Goal: Use online tool/utility: Utilize a website feature to perform a specific function

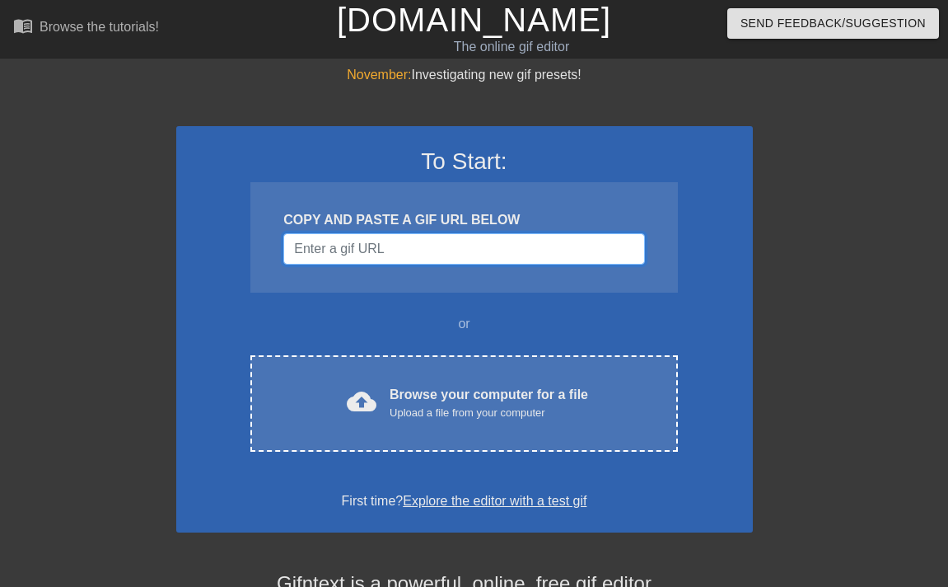
click at [437, 245] on input "Username" at bounding box center [463, 248] width 361 height 31
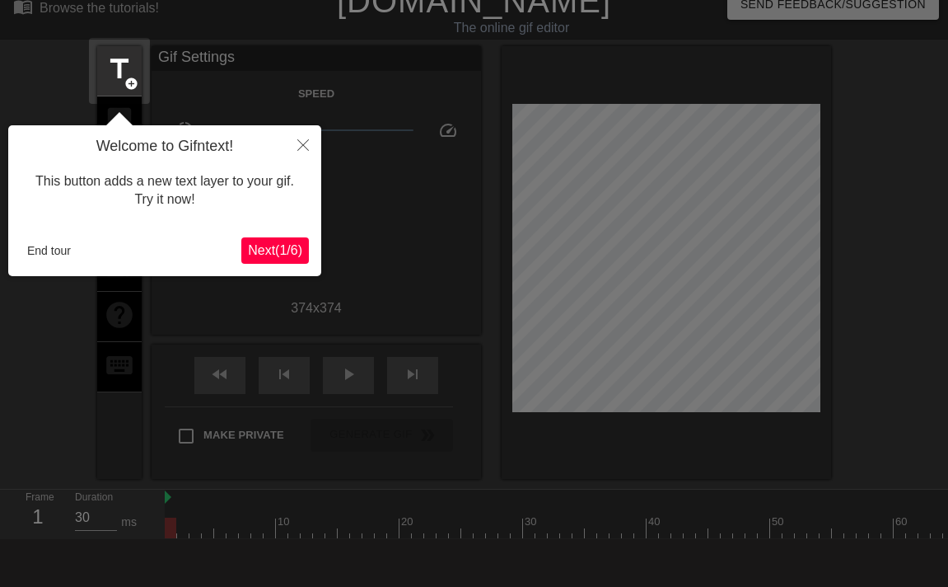
scroll to position [40, 0]
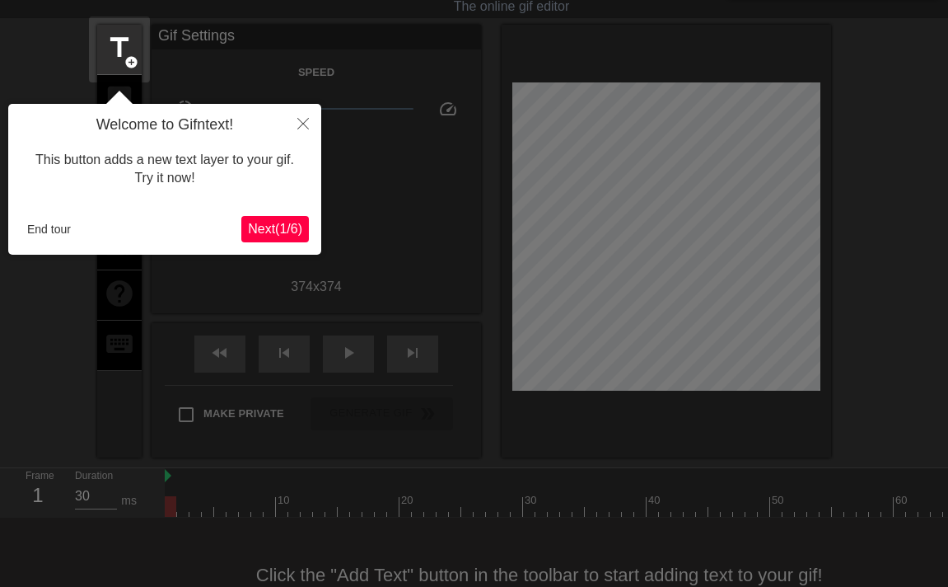
click at [273, 239] on button "Next ( 1 / 6 )" at bounding box center [275, 229] width 68 height 26
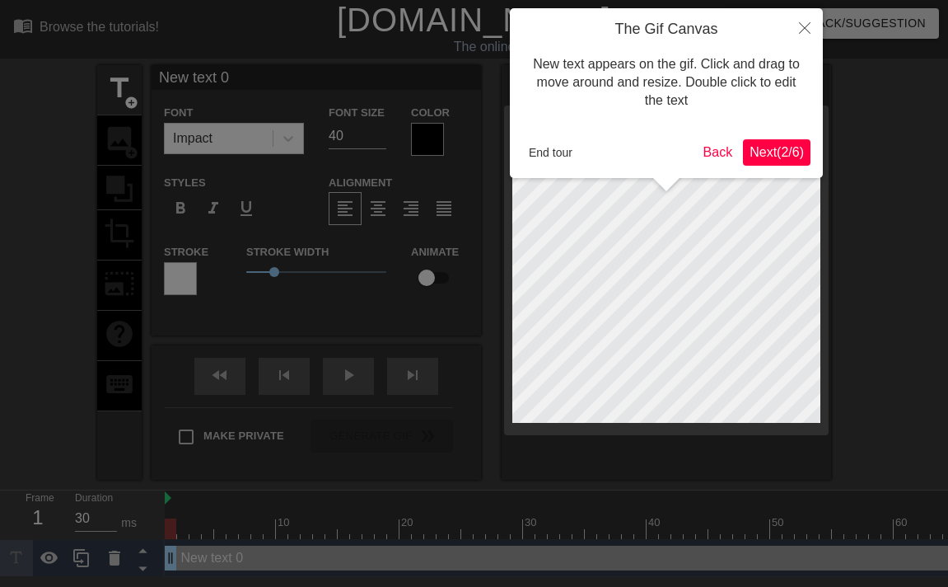
scroll to position [0, 0]
click at [770, 149] on span "Next ( 2 / 6 )" at bounding box center [777, 152] width 54 height 14
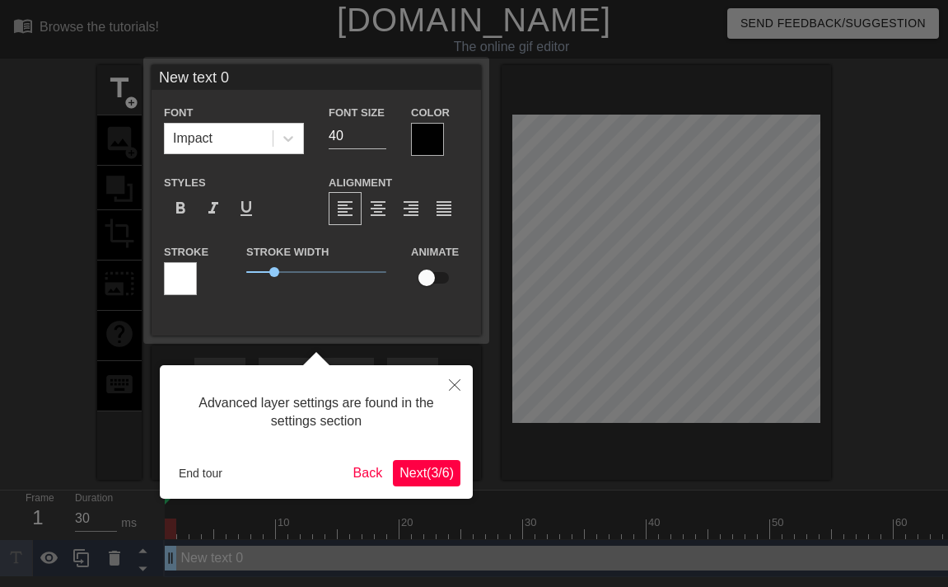
click at [439, 483] on button "Next ( 3 / 6 )" at bounding box center [427, 473] width 68 height 26
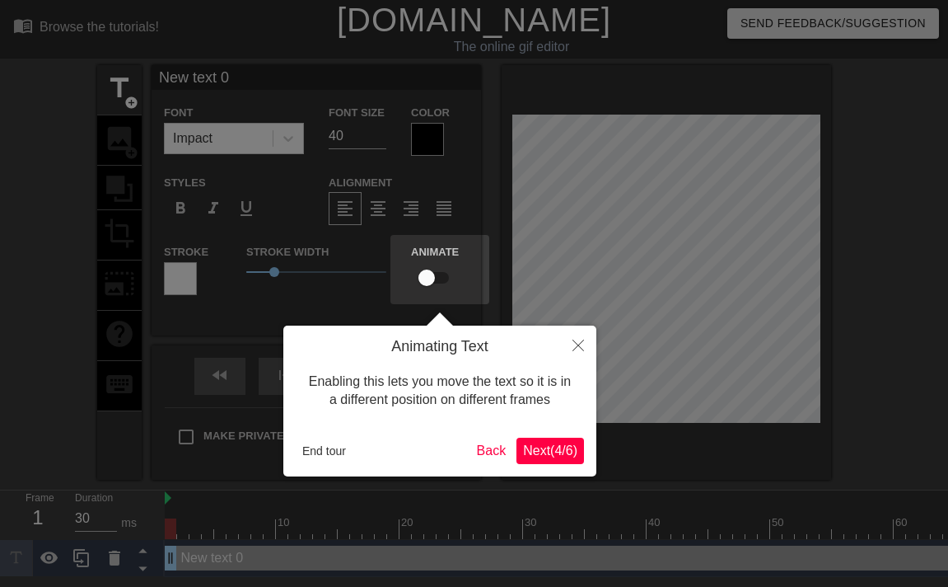
click at [545, 455] on span "Next ( 4 / 6 )" at bounding box center [550, 450] width 54 height 14
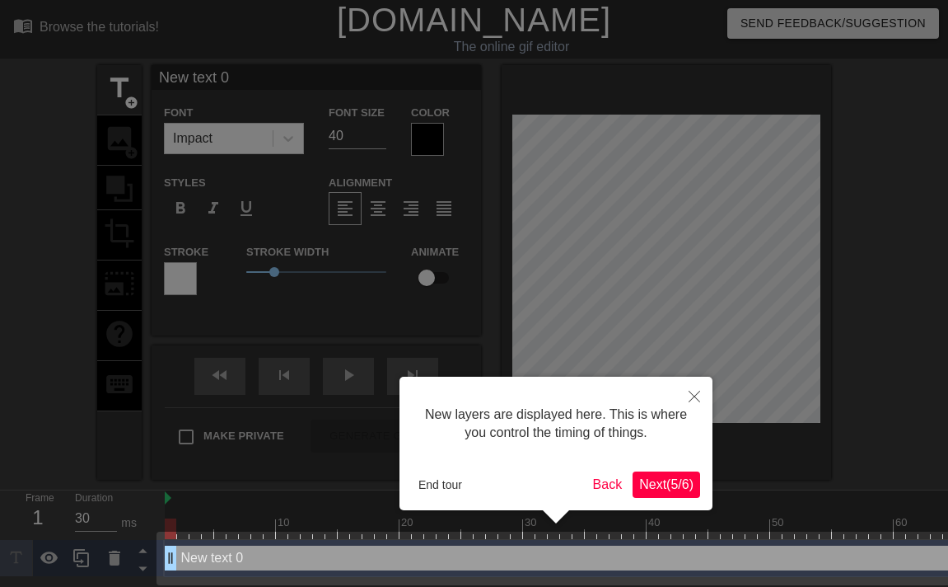
scroll to position [5, 0]
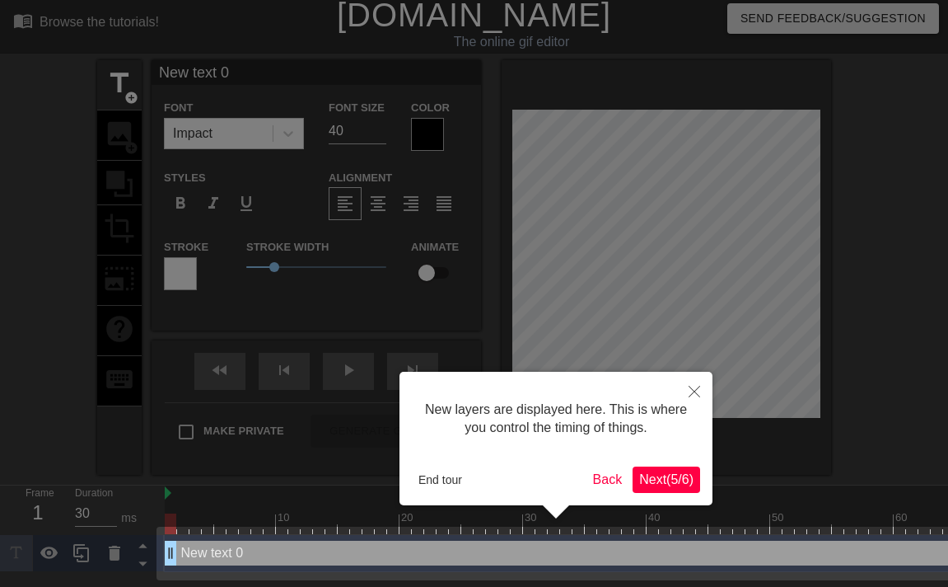
click at [652, 480] on span "Next ( 5 / 6 )" at bounding box center [666, 479] width 54 height 14
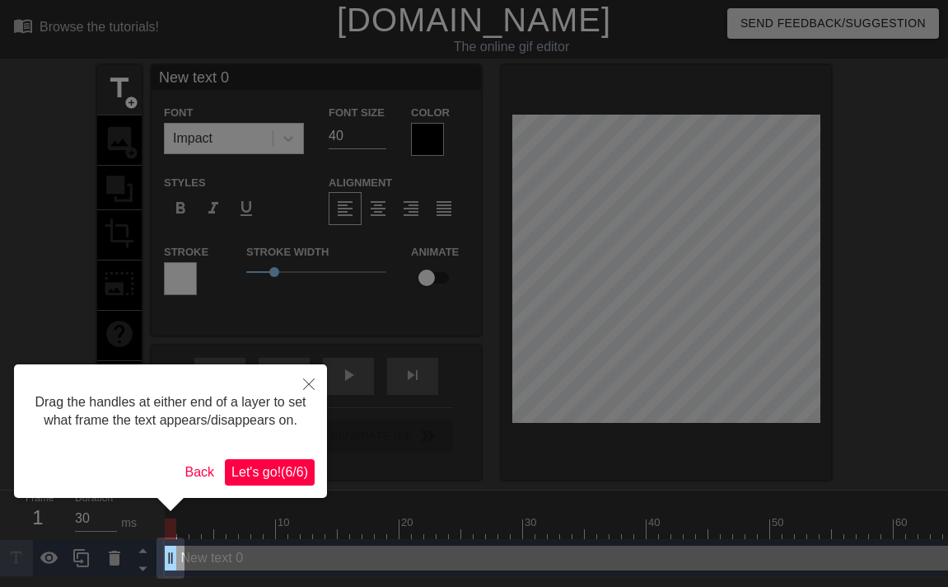
scroll to position [0, 0]
click at [278, 479] on span "Let's go! ( 6 / 6 )" at bounding box center [269, 472] width 77 height 14
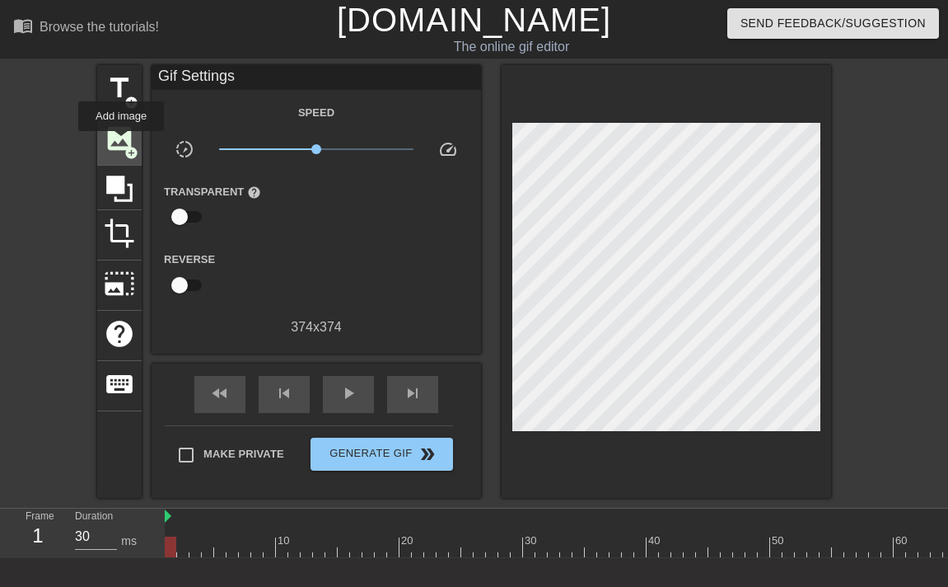
click at [122, 143] on span "image" at bounding box center [119, 138] width 31 height 31
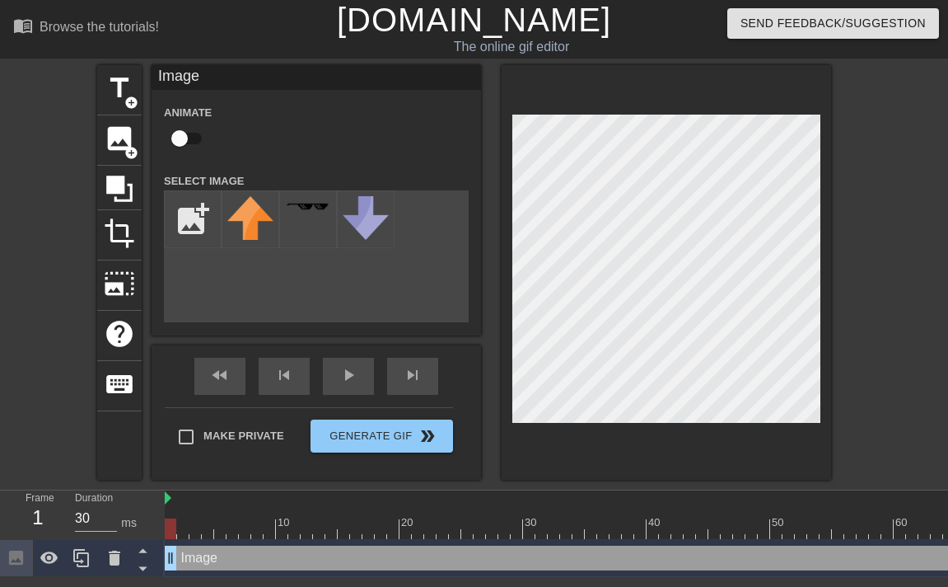
drag, startPoint x: 185, startPoint y: 557, endPoint x: 334, endPoint y: 491, distance: 163.0
click at [334, 491] on div "10 20 30 40 50 60 70 80 90 100 110 120 130 140 150 160" at bounding box center [556, 533] width 783 height 87
click at [217, 237] on input "file" at bounding box center [193, 219] width 56 height 56
click at [171, 225] on input "file" at bounding box center [193, 219] width 56 height 56
type input "C:\fakepath\image 3.png"
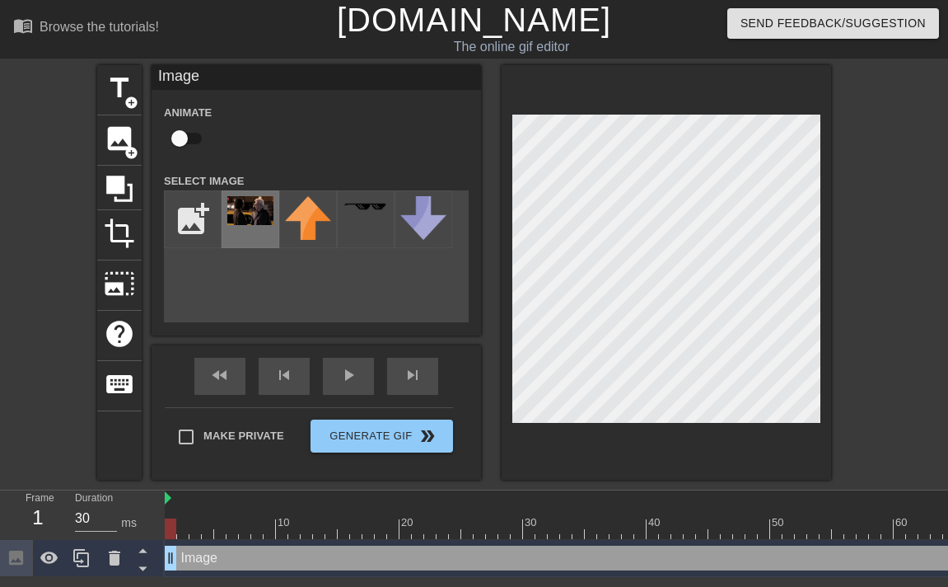
click at [239, 217] on img at bounding box center [250, 210] width 46 height 29
click at [157, 220] on div "Image Animate Select Image add_photo_alternate" at bounding box center [317, 193] width 330 height 257
click at [215, 217] on input "file" at bounding box center [193, 219] width 56 height 56
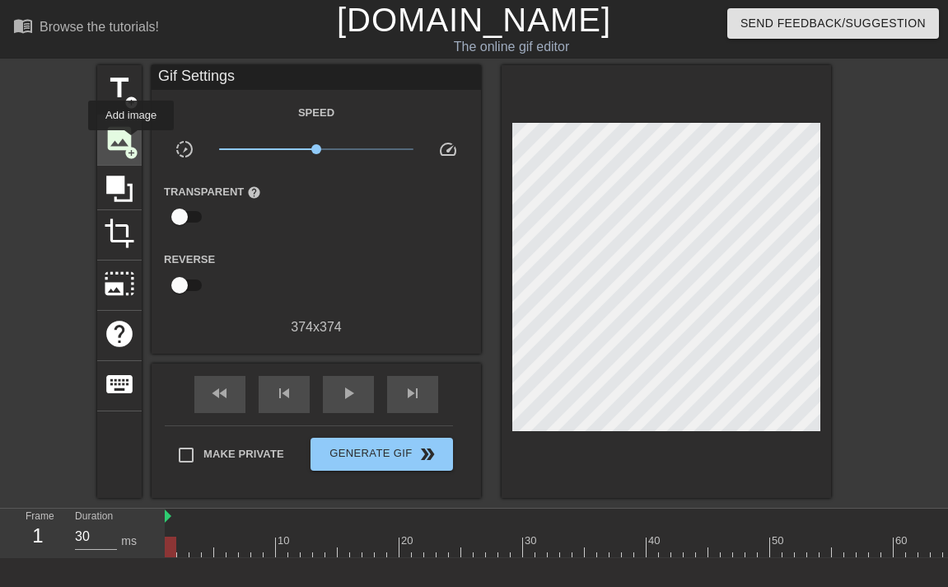
click at [121, 123] on span "image" at bounding box center [119, 138] width 31 height 31
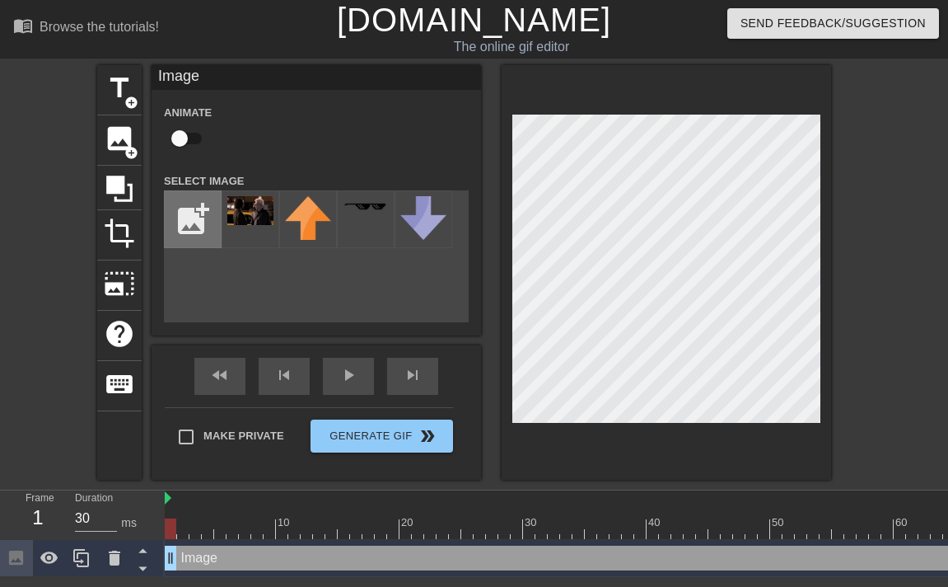
click at [197, 234] on input "file" at bounding box center [193, 219] width 56 height 56
type input "C:\fakepath\image 3.png"
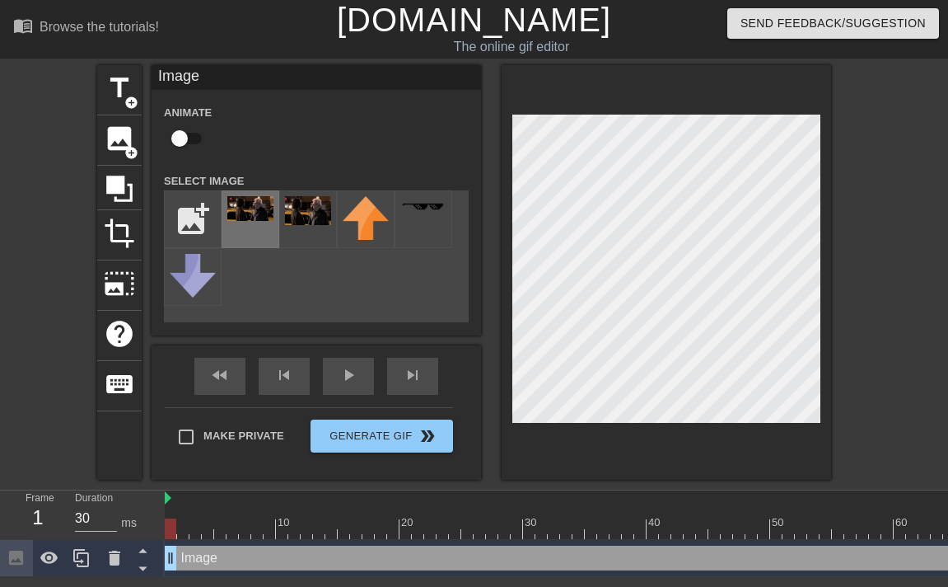
click at [249, 218] on img at bounding box center [250, 208] width 46 height 25
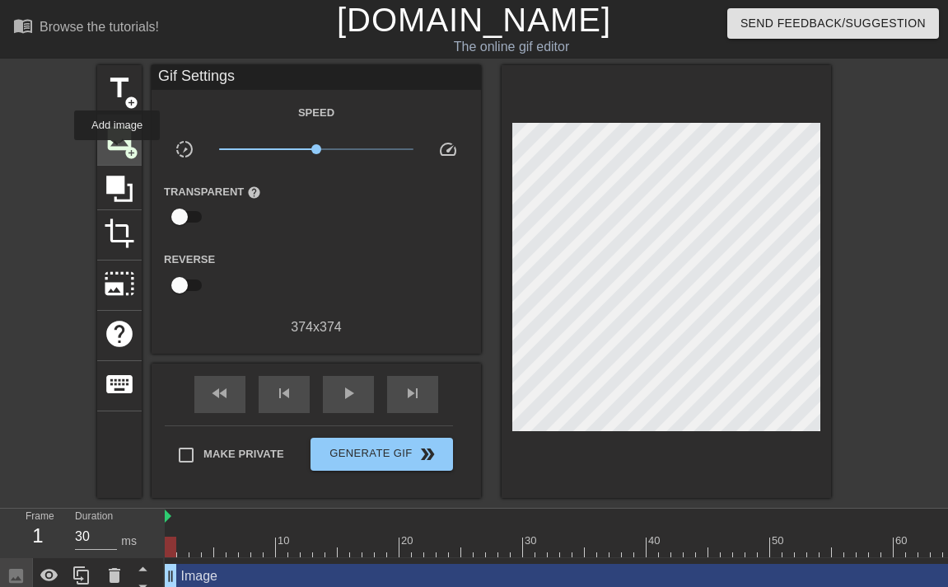
click at [118, 152] on span "image" at bounding box center [119, 138] width 31 height 31
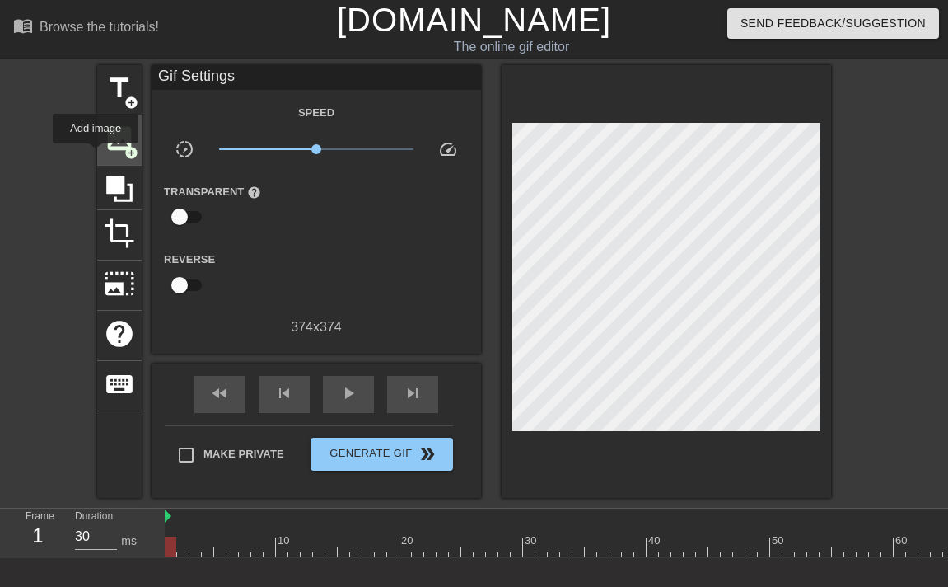
drag, startPoint x: 95, startPoint y: 150, endPoint x: 129, endPoint y: 152, distance: 34.6
click at [97, 151] on div "title add_circle image add_circle crop photo_size_select_large help keyboard Gi…" at bounding box center [474, 281] width 948 height 433
click at [130, 151] on span "add_circle" at bounding box center [131, 153] width 14 height 14
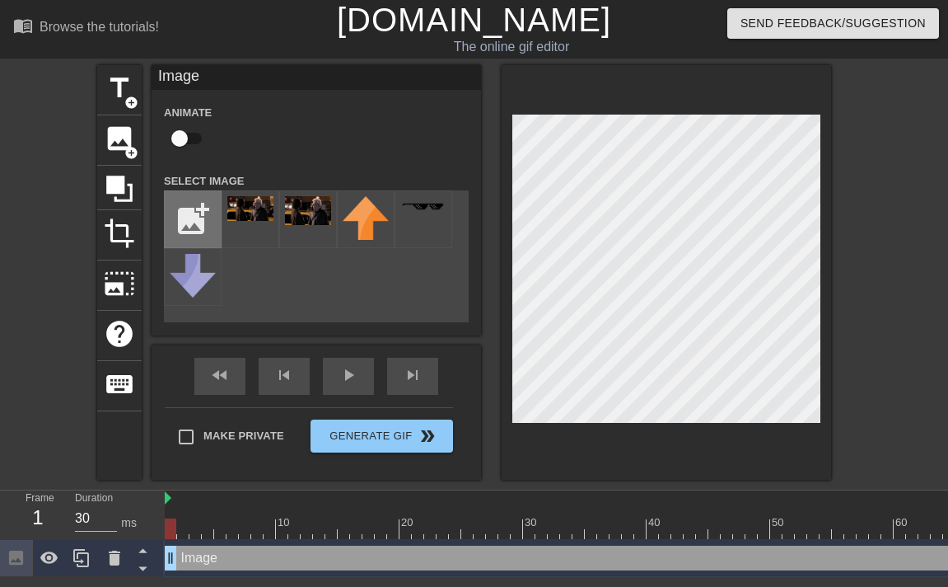
click at [212, 221] on input "file" at bounding box center [193, 219] width 56 height 56
type input "C:\fakepath\image 3.png"
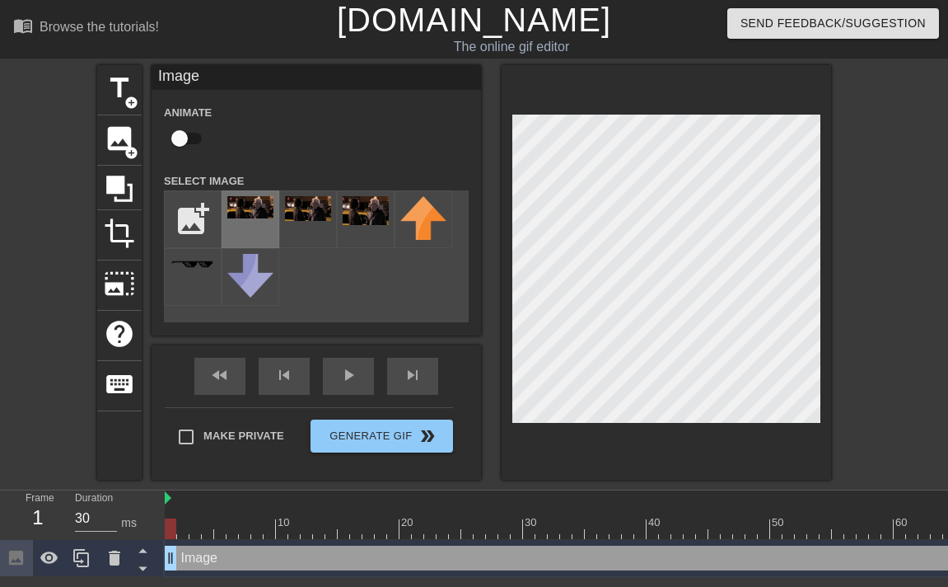
click at [255, 221] on div at bounding box center [251, 219] width 58 height 58
click at [900, 206] on div "title add_circle image add_circle crop photo_size_select_large help keyboard Im…" at bounding box center [474, 272] width 948 height 414
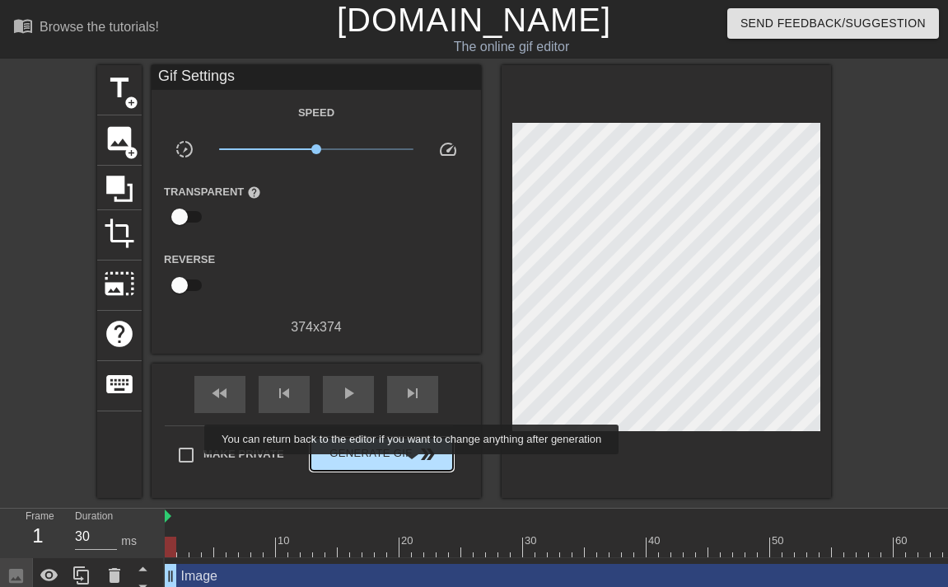
click at [423, 465] on button "Generate Gif double_arrow" at bounding box center [382, 453] width 143 height 33
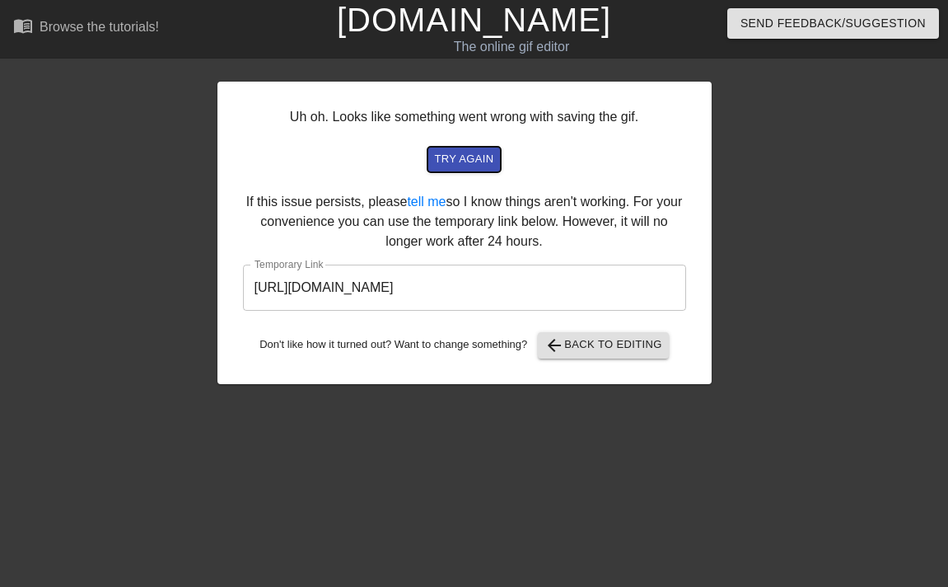
click at [460, 166] on span "try again" at bounding box center [463, 159] width 59 height 19
click at [599, 355] on button "arrow_back Back to Editing" at bounding box center [603, 345] width 131 height 26
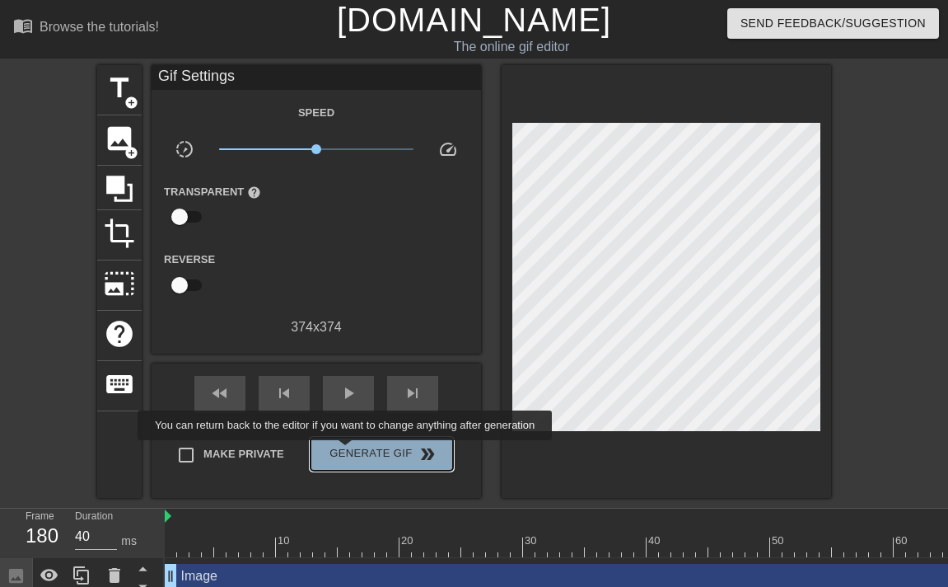
click at [356, 451] on span "Generate Gif double_arrow" at bounding box center [381, 454] width 129 height 20
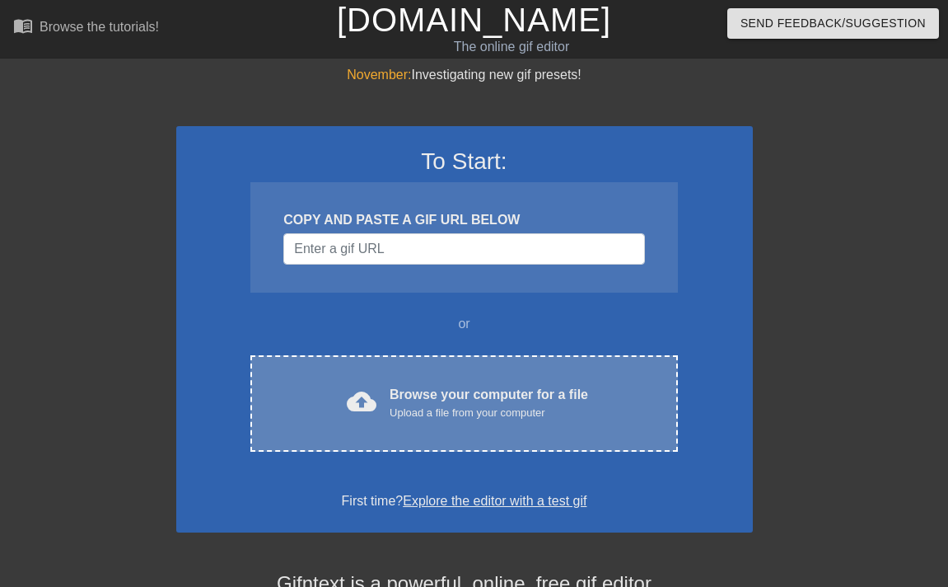
click at [456, 450] on div "cloud_upload Browse your computer for a file Upload a file from your computer C…" at bounding box center [463, 403] width 427 height 96
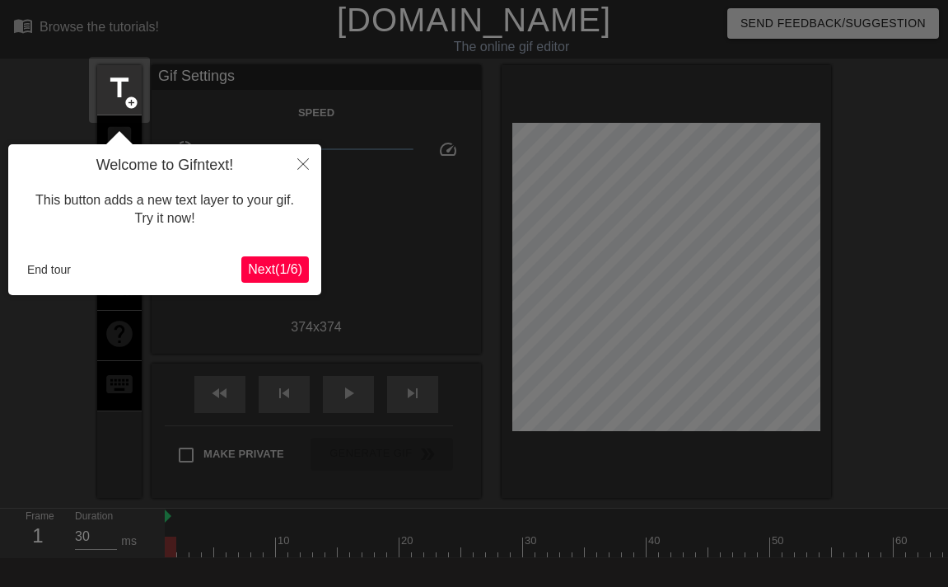
scroll to position [40, 0]
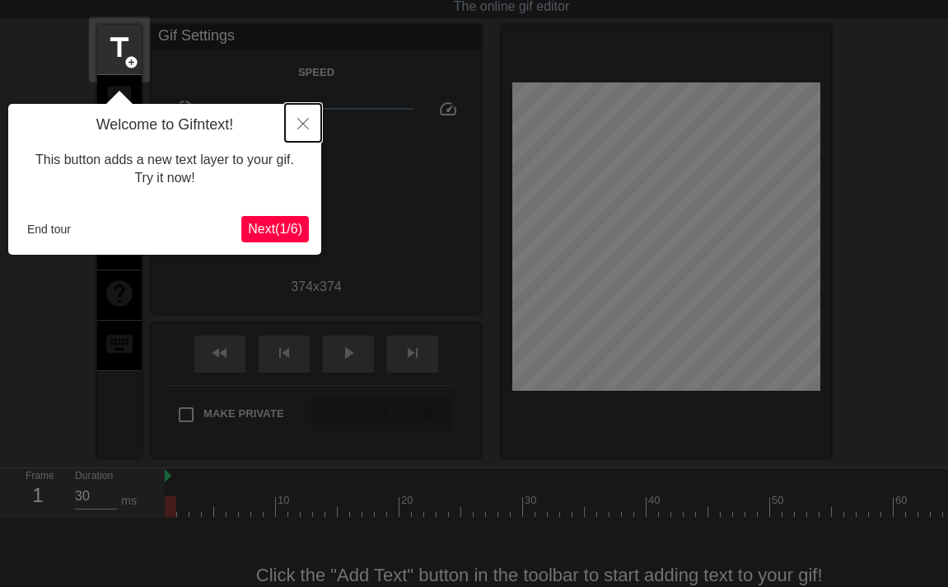
click at [299, 126] on icon "Close" at bounding box center [303, 124] width 12 height 12
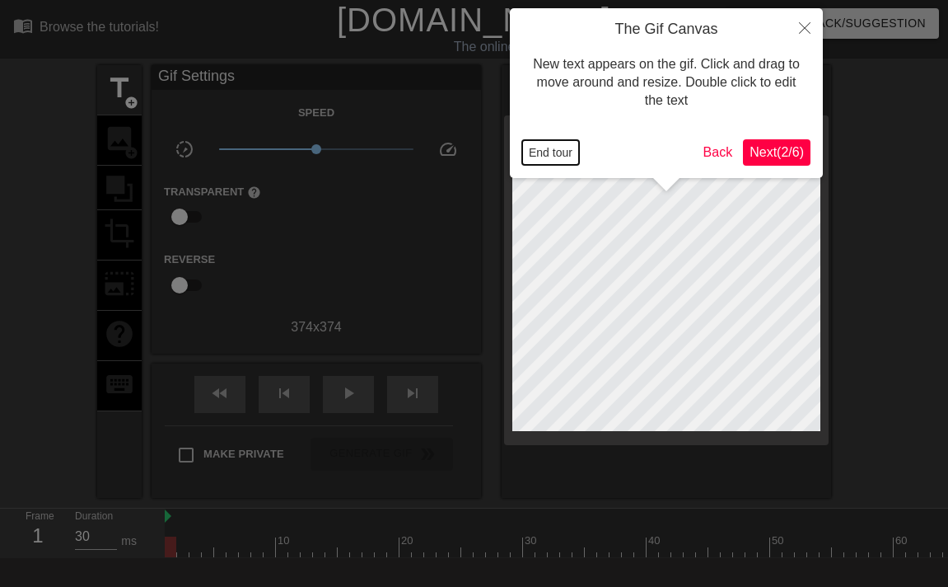
click at [561, 154] on button "End tour" at bounding box center [550, 152] width 57 height 25
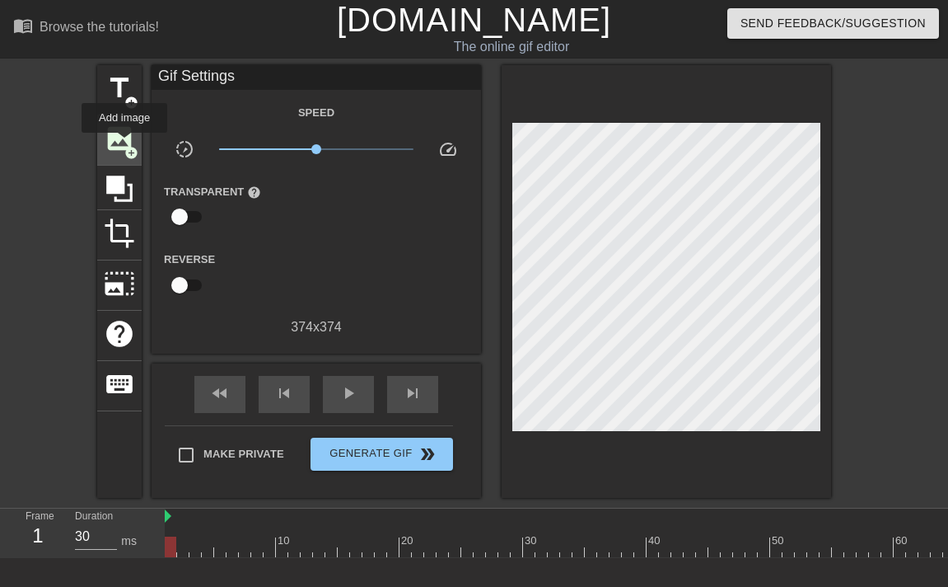
click at [125, 146] on span "add_circle" at bounding box center [131, 153] width 14 height 14
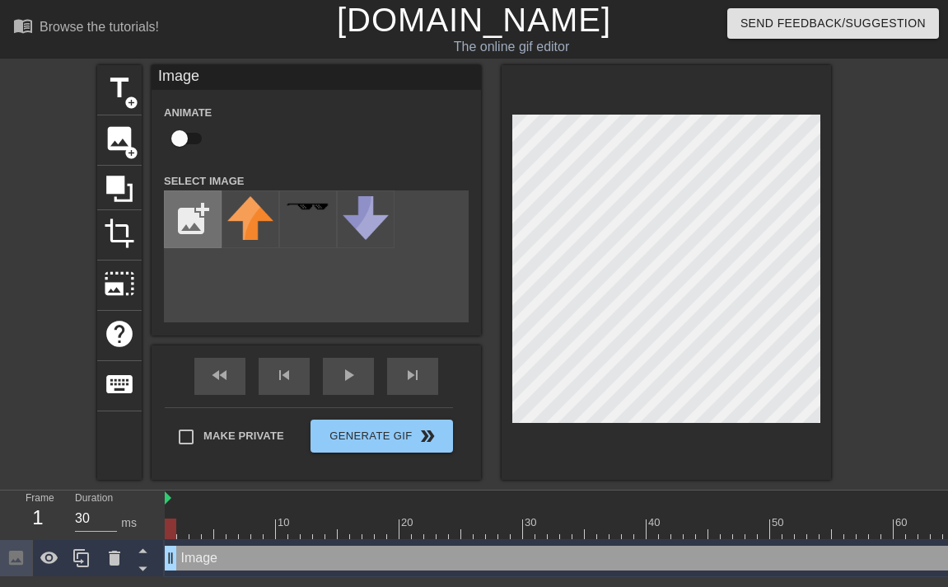
click at [185, 208] on input "file" at bounding box center [193, 219] width 56 height 56
type input "C:\fakepath\image 3.png"
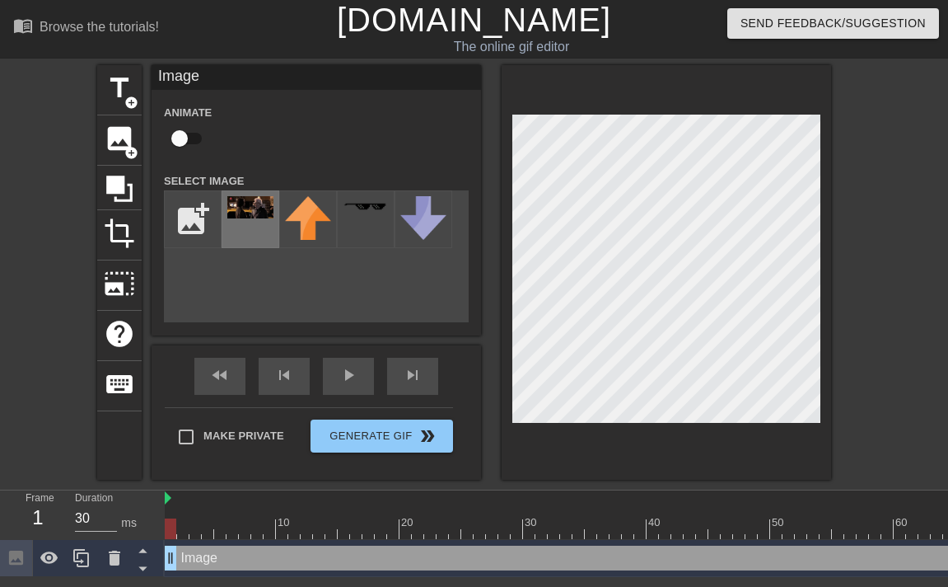
click at [236, 221] on div at bounding box center [251, 219] width 58 height 58
click at [877, 240] on div "title add_circle image add_circle crop photo_size_select_large help keyboard Im…" at bounding box center [474, 272] width 948 height 414
click at [886, 186] on div "title add_circle image add_circle crop photo_size_select_large help keyboard Im…" at bounding box center [474, 272] width 948 height 414
click at [905, 204] on div "title add_circle image add_circle crop photo_size_select_large help keyboard Im…" at bounding box center [474, 272] width 948 height 414
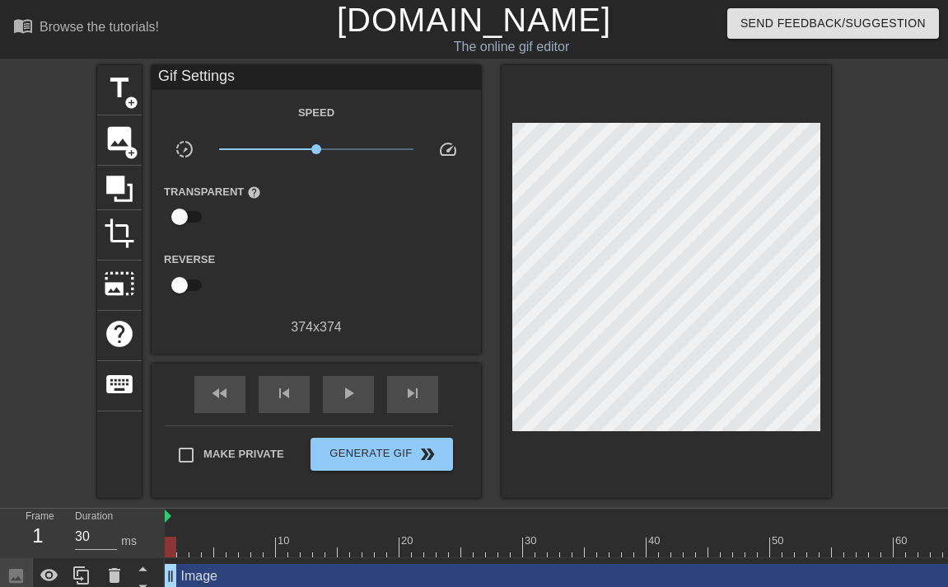
click at [868, 178] on div "title add_circle image add_circle crop photo_size_select_large help keyboard Gi…" at bounding box center [474, 281] width 948 height 433
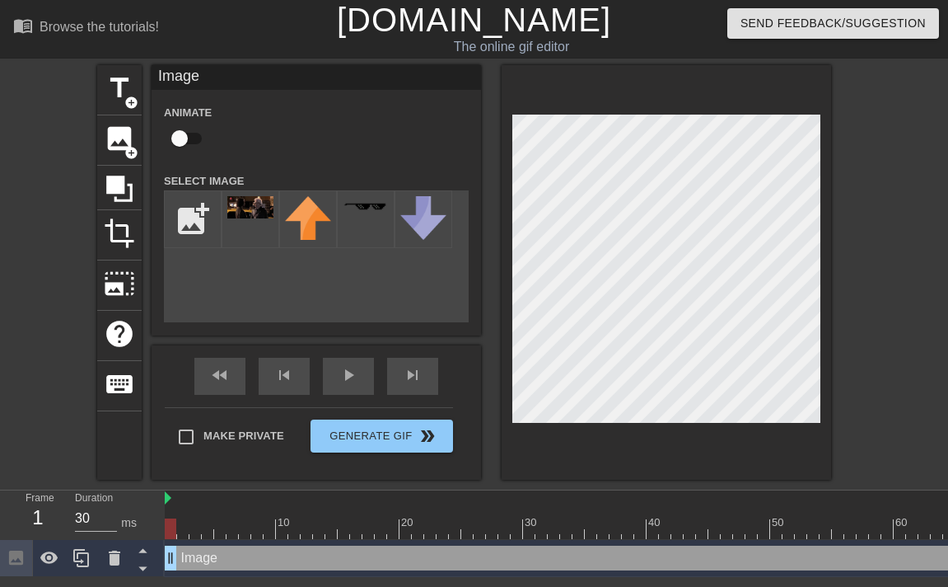
click at [869, 203] on div "title add_circle image add_circle crop photo_size_select_large help keyboard Im…" at bounding box center [474, 272] width 948 height 414
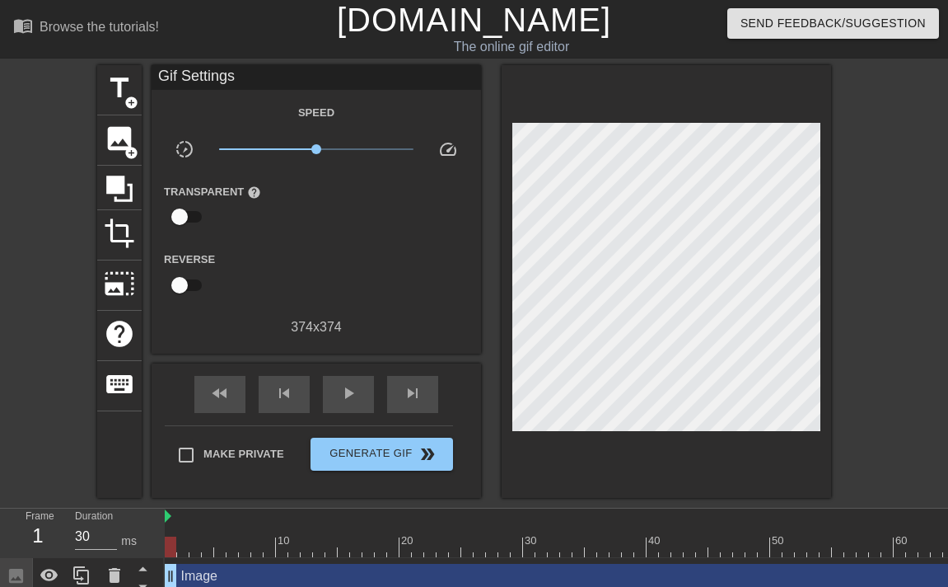
click at [866, 203] on div "title add_circle image add_circle crop photo_size_select_large help keyboard Gi…" at bounding box center [474, 281] width 948 height 433
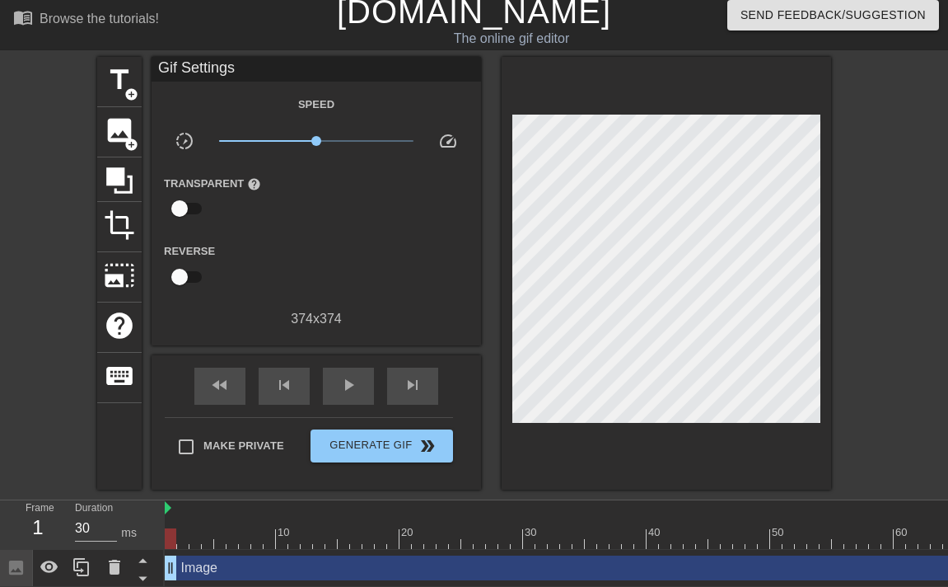
scroll to position [12, 0]
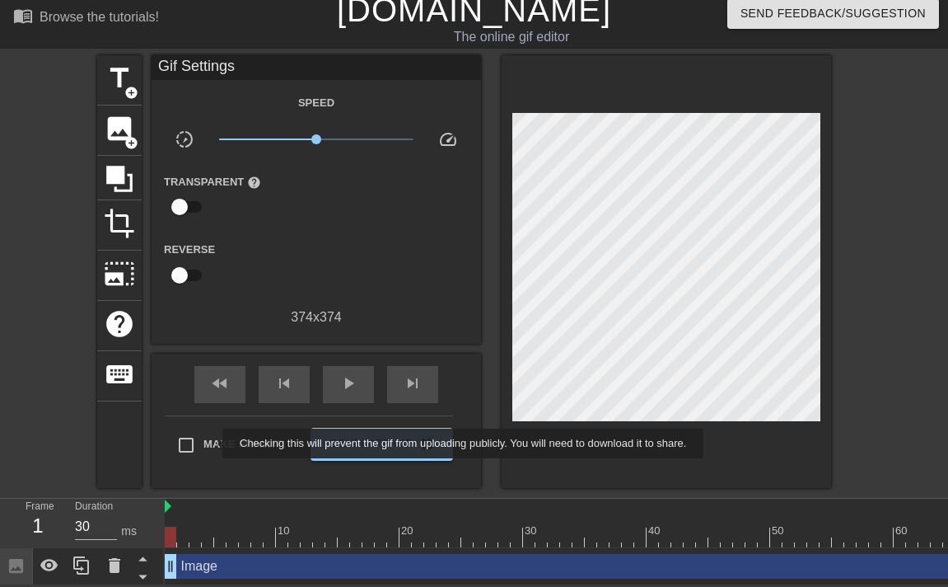
click at [212, 443] on span "Make Private" at bounding box center [243, 444] width 81 height 16
click at [203, 443] on input "Make Private" at bounding box center [186, 445] width 35 height 35
checkbox input "true"
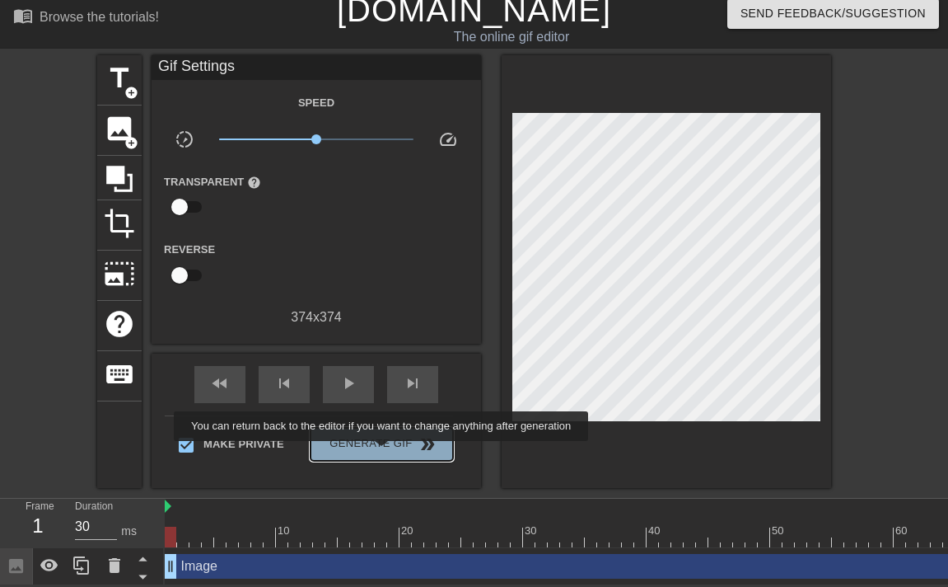
click at [392, 452] on button "Generate Gif double_arrow" at bounding box center [382, 444] width 143 height 33
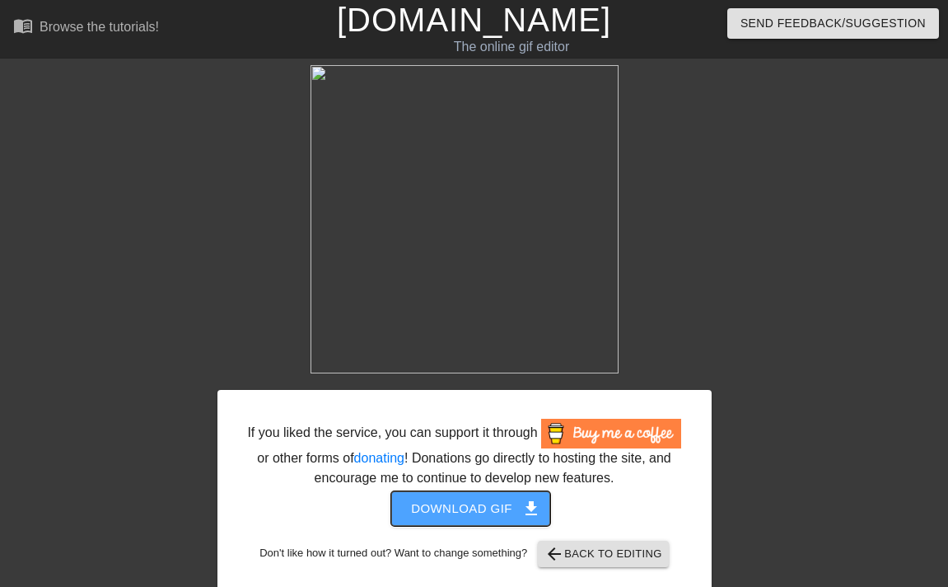
click at [509, 526] on button "Download gif get_app" at bounding box center [470, 508] width 159 height 35
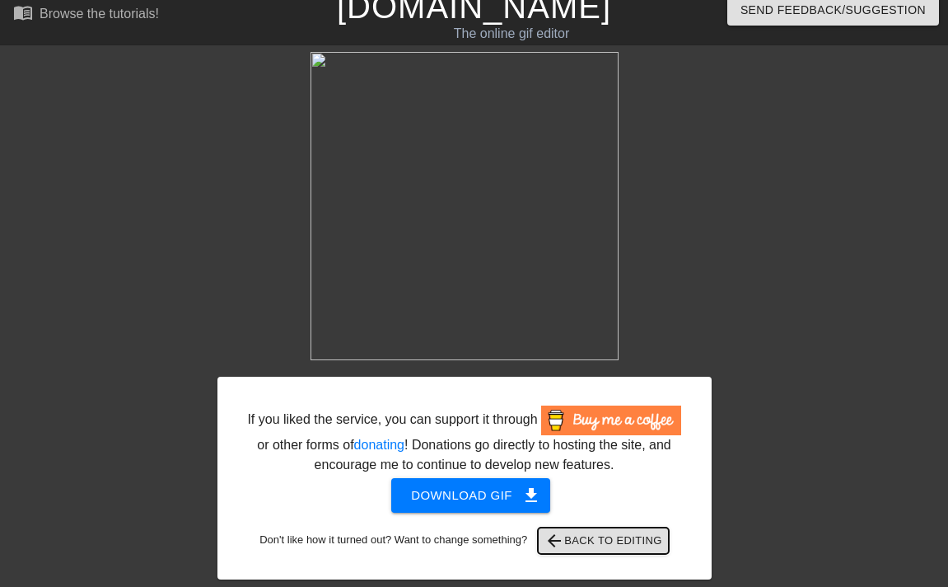
click at [654, 546] on span "arrow_back Back to Editing" at bounding box center [604, 541] width 118 height 20
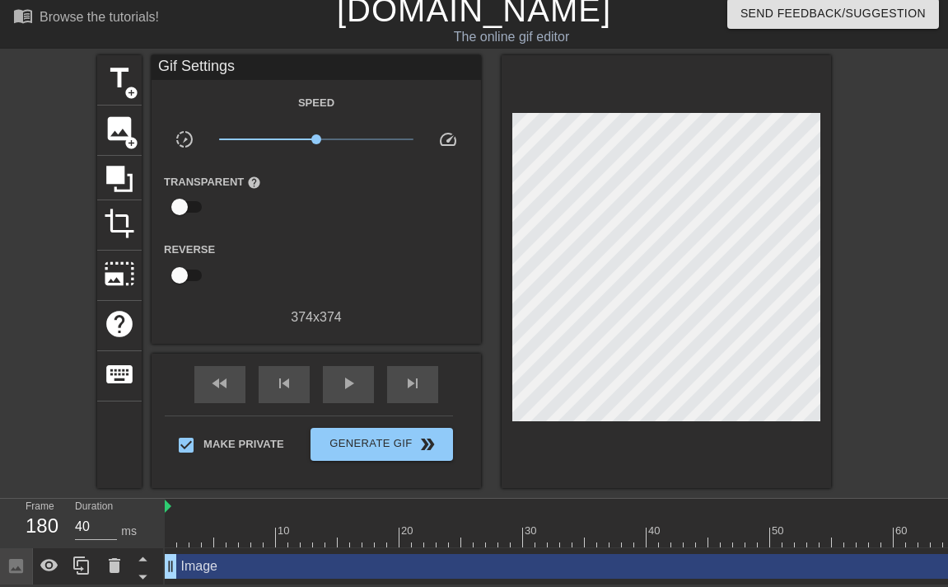
scroll to position [12, 0]
click at [213, 71] on div "Gif Settings" at bounding box center [317, 67] width 330 height 25
click at [292, 305] on div "Speed slow_motion_video x1.00 speed Transparent help Reverse 374 x 374" at bounding box center [316, 209] width 305 height 235
click at [292, 319] on div "374 x 374" at bounding box center [317, 317] width 330 height 20
click at [292, 318] on div "374 x 374" at bounding box center [317, 317] width 330 height 20
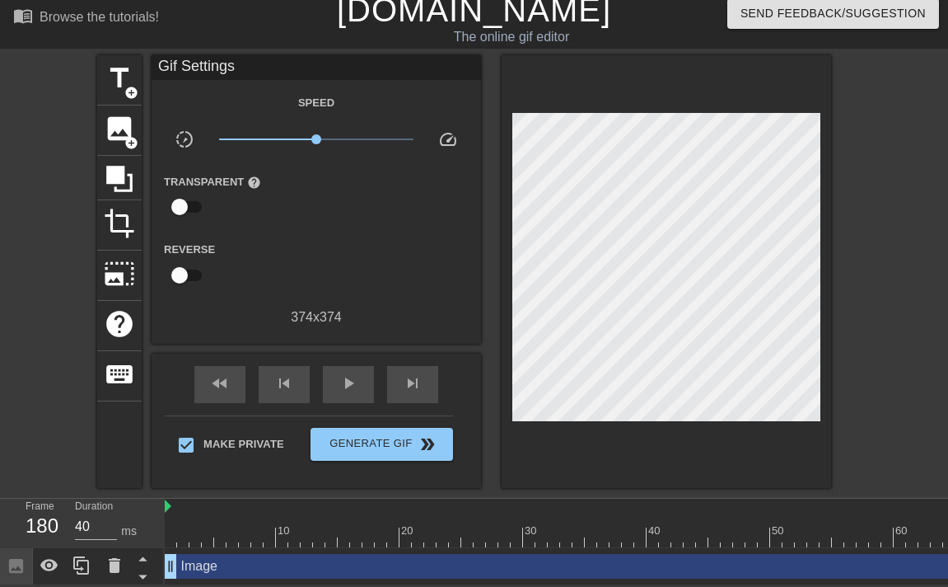
drag, startPoint x: 292, startPoint y: 318, endPoint x: 260, endPoint y: 252, distance: 73.0
click at [292, 317] on div "374 x 374" at bounding box center [317, 317] width 330 height 20
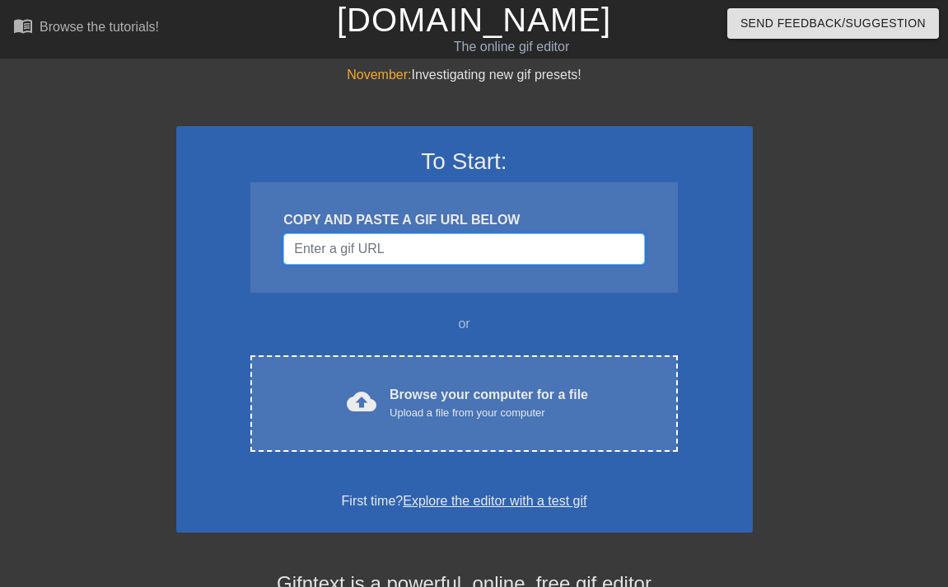
click at [428, 247] on input "Username" at bounding box center [463, 248] width 361 height 31
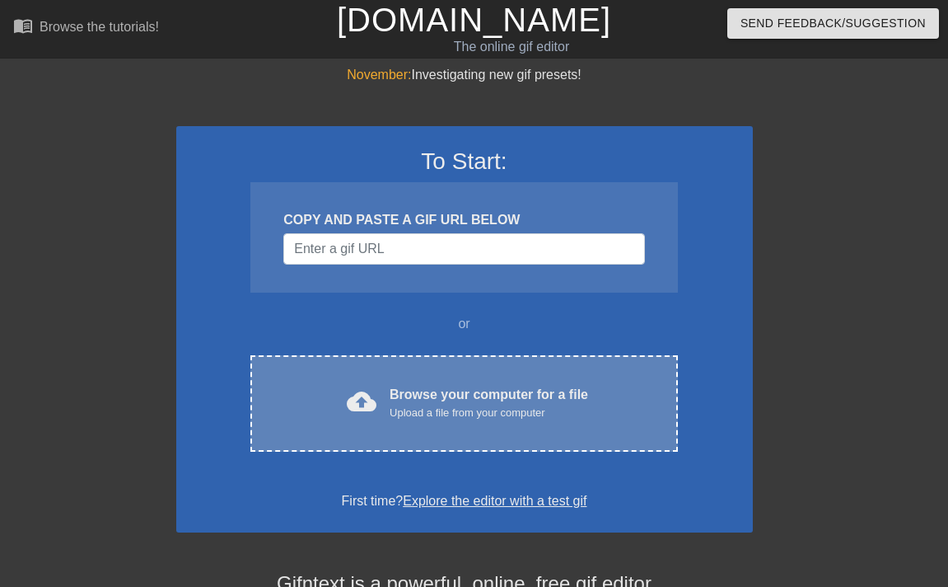
click at [470, 404] on div "Upload a file from your computer" at bounding box center [489, 412] width 199 height 16
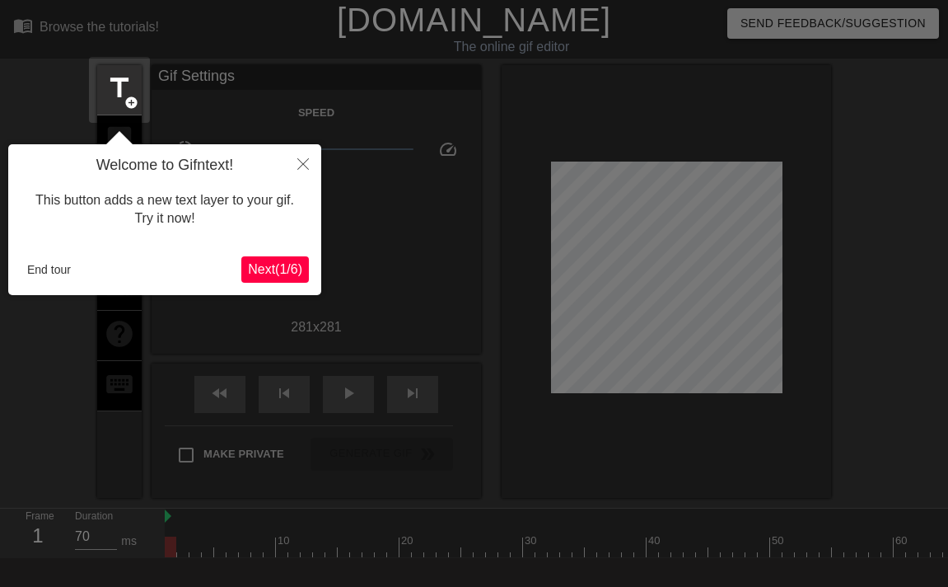
scroll to position [40, 0]
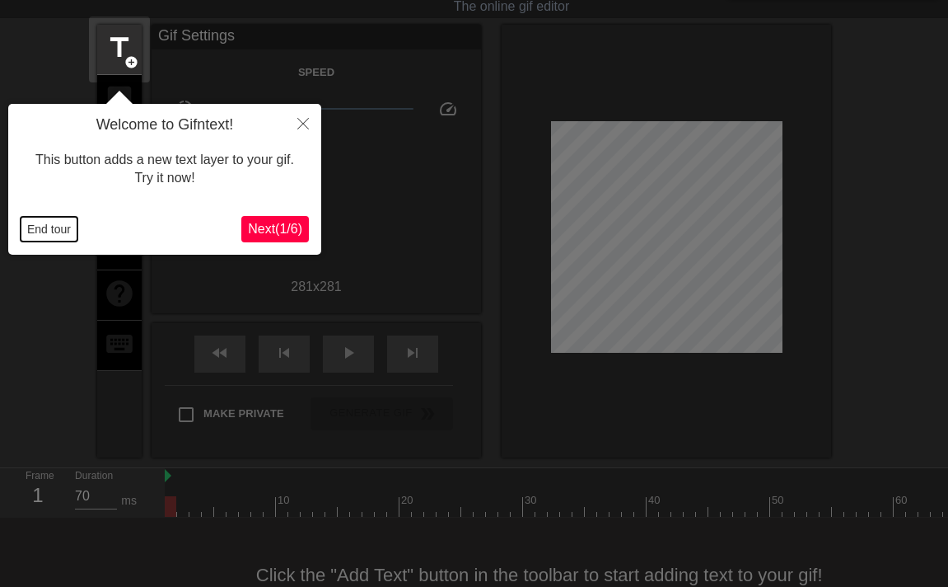
click at [55, 224] on button "End tour" at bounding box center [49, 229] width 57 height 25
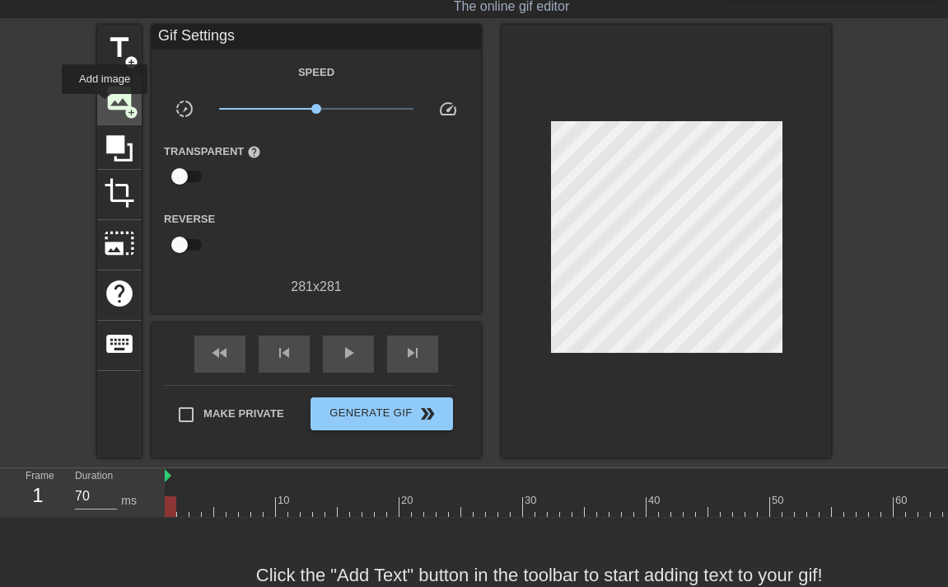
click at [105, 105] on span "image" at bounding box center [119, 97] width 31 height 31
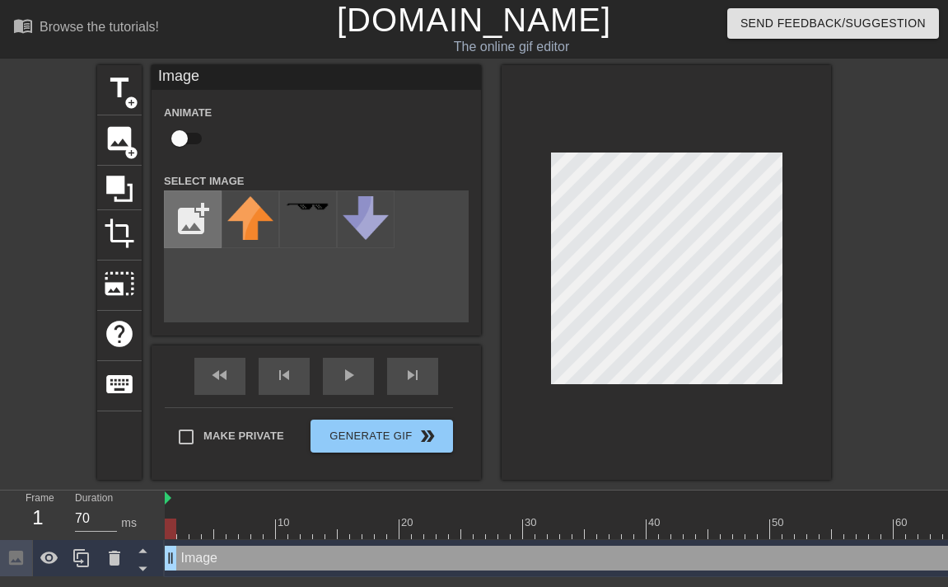
click at [180, 226] on input "file" at bounding box center [193, 219] width 56 height 56
type input "C:\fakepath\image 3.png"
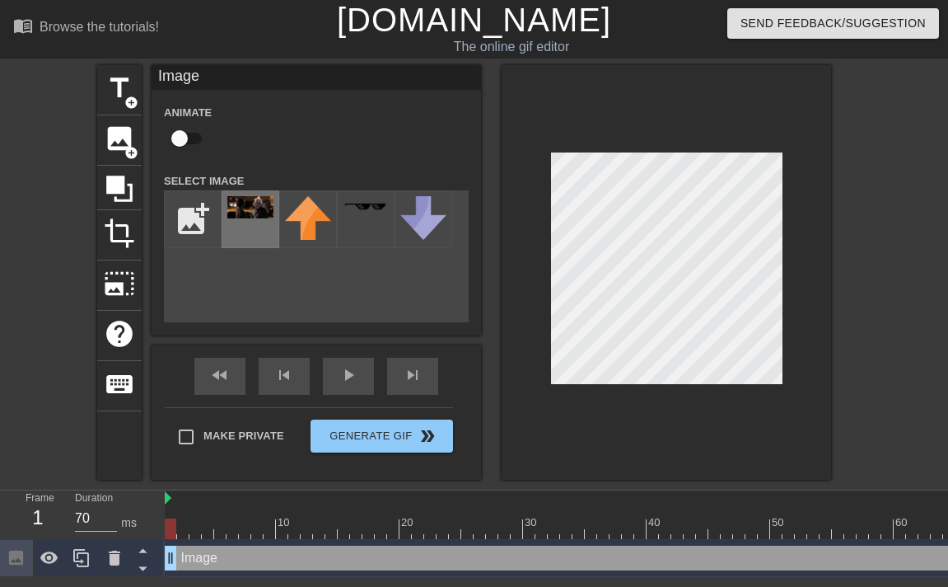
click at [272, 227] on div at bounding box center [251, 219] width 58 height 58
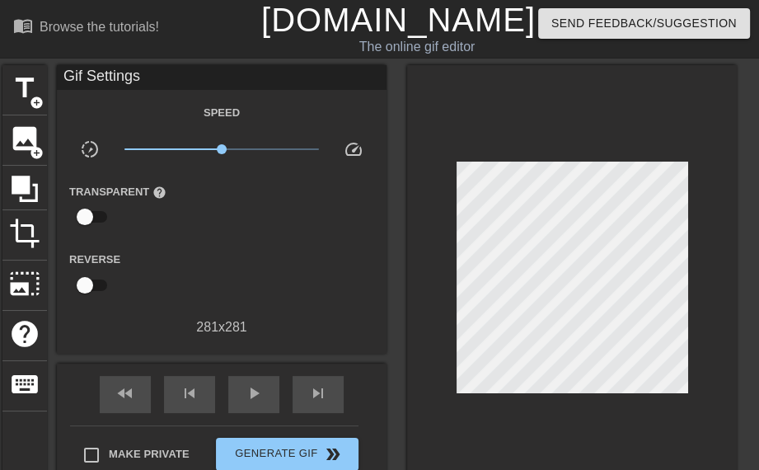
click at [440, 183] on div at bounding box center [572, 281] width 330 height 433
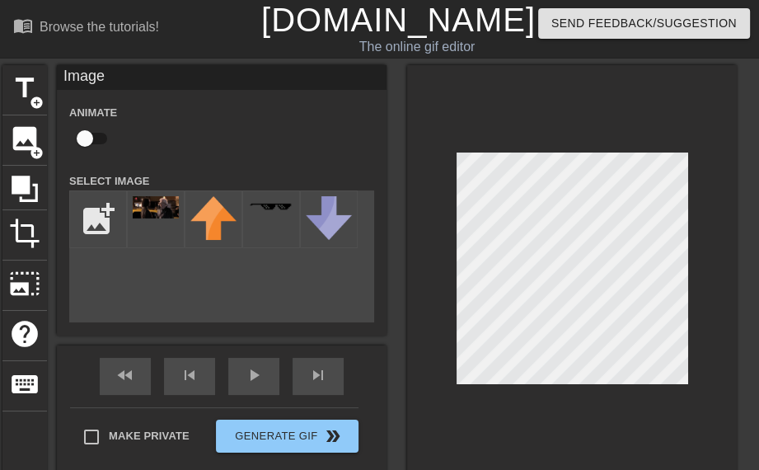
click at [444, 152] on div at bounding box center [572, 272] width 330 height 414
click at [538, 119] on div at bounding box center [572, 272] width 330 height 414
click at [502, 116] on div at bounding box center [572, 272] width 330 height 414
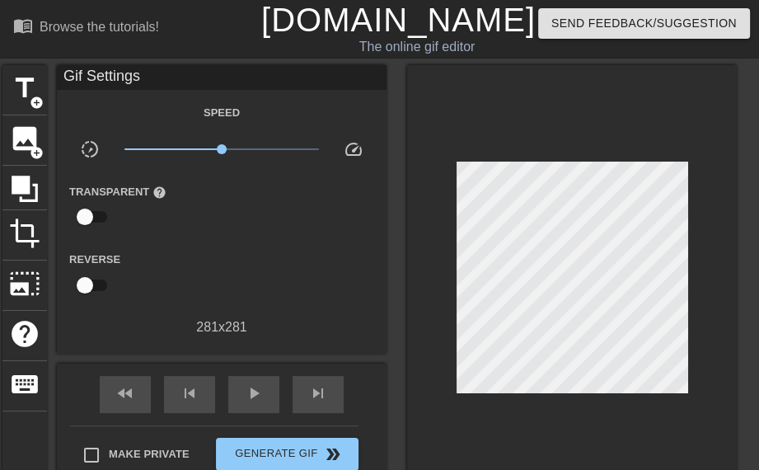
click at [503, 134] on div at bounding box center [572, 281] width 330 height 433
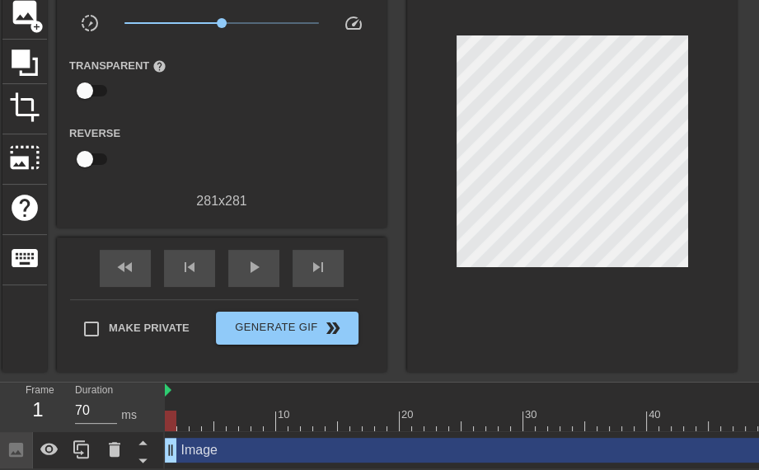
scroll to position [127, 0]
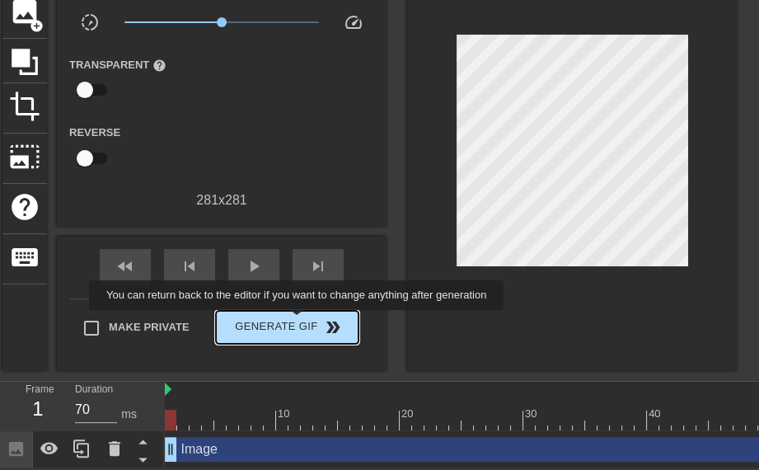
click at [307, 321] on span "Generate Gif double_arrow" at bounding box center [286, 327] width 129 height 20
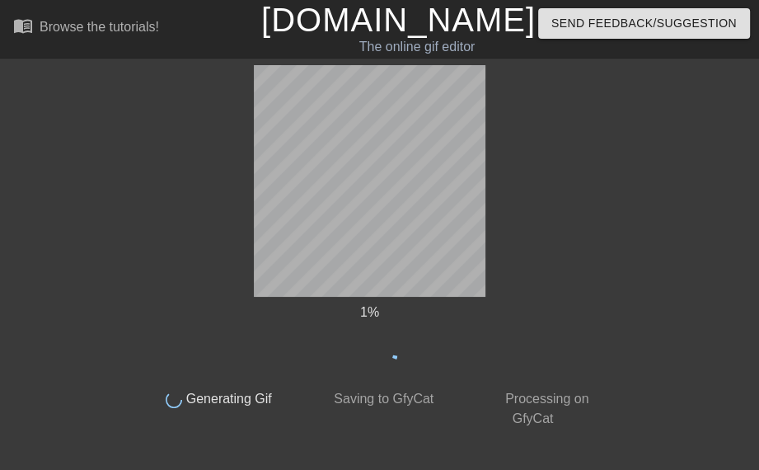
scroll to position [0, 0]
